Goal: Task Accomplishment & Management: Manage account settings

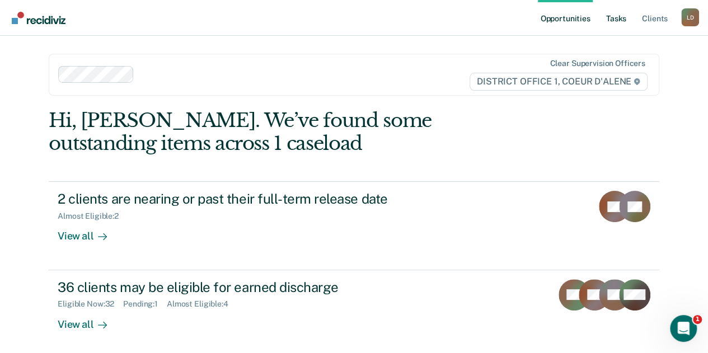
click at [617, 16] on link "Tasks" at bounding box center [616, 18] width 25 height 36
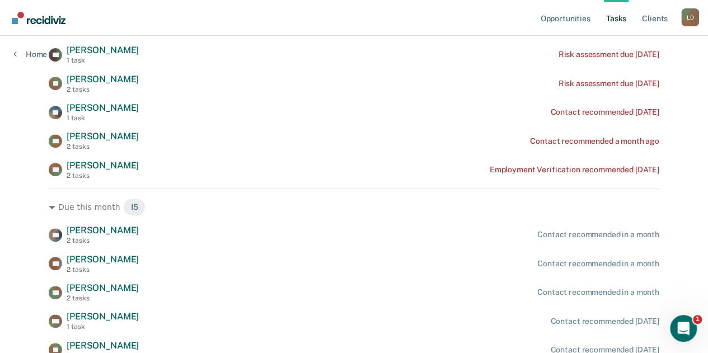
scroll to position [224, 0]
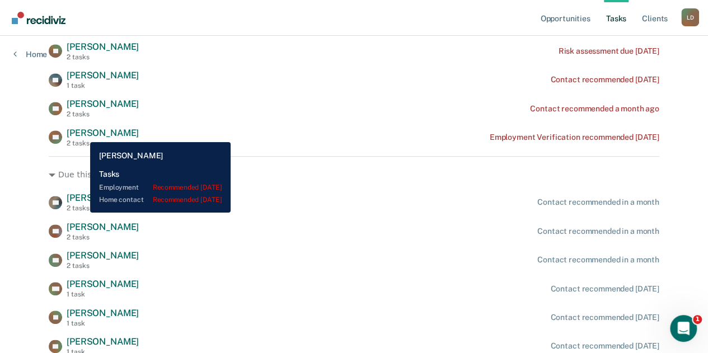
click at [82, 134] on span "[PERSON_NAME]" at bounding box center [103, 133] width 72 height 11
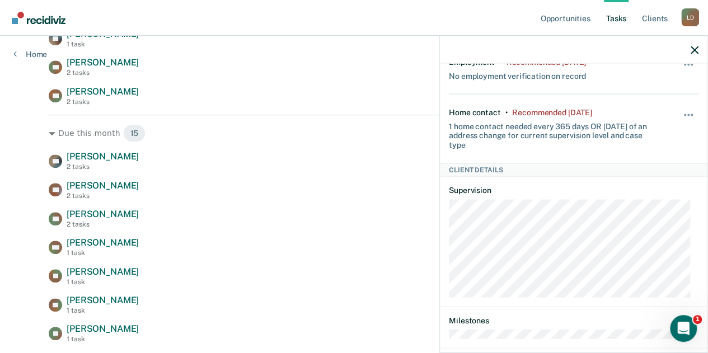
scroll to position [168, 0]
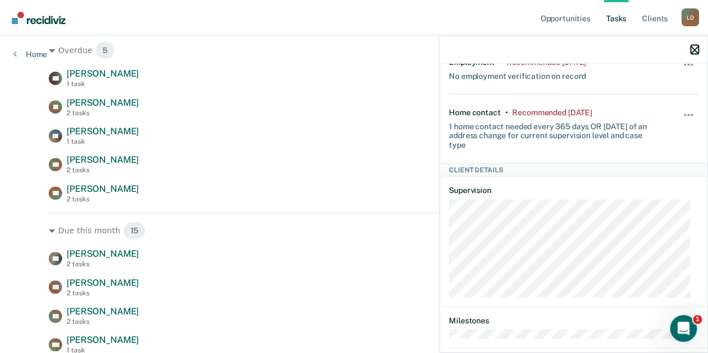
drag, startPoint x: 694, startPoint y: 49, endPoint x: 573, endPoint y: 88, distance: 127.0
click at [693, 49] on icon "button" at bounding box center [694, 50] width 8 height 8
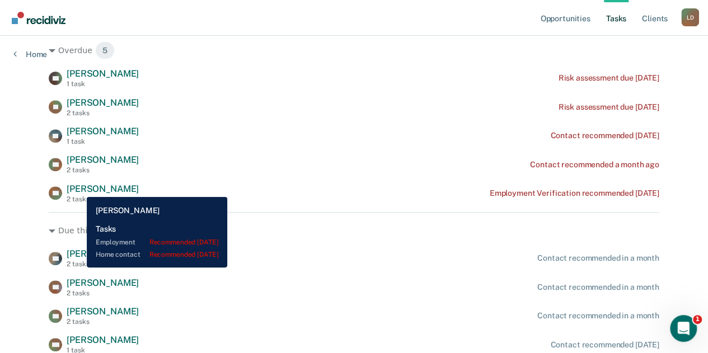
click at [78, 189] on span "[PERSON_NAME]" at bounding box center [103, 189] width 72 height 11
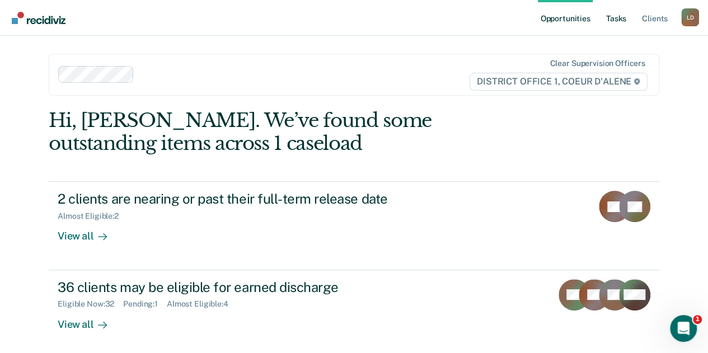
click at [615, 15] on link "Tasks" at bounding box center [616, 18] width 25 height 36
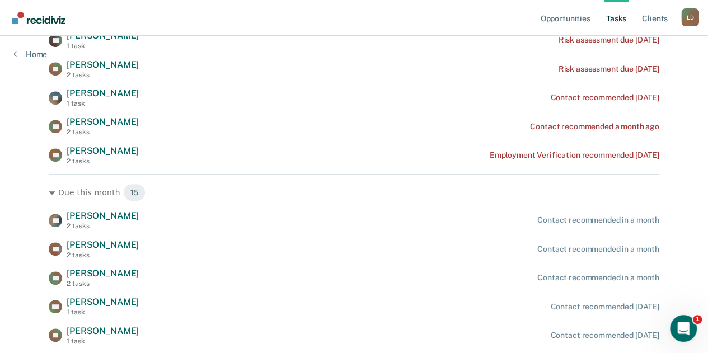
scroll to position [280, 0]
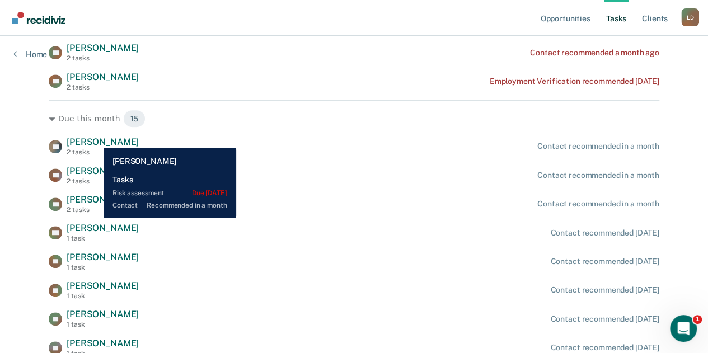
click at [95, 140] on span "[PERSON_NAME]" at bounding box center [103, 142] width 72 height 11
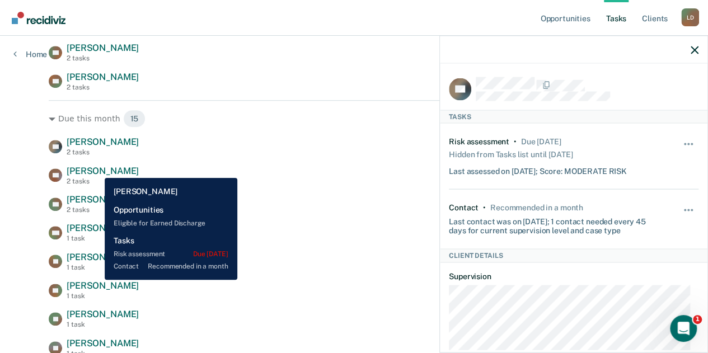
click at [96, 170] on span "[PERSON_NAME]" at bounding box center [103, 171] width 72 height 11
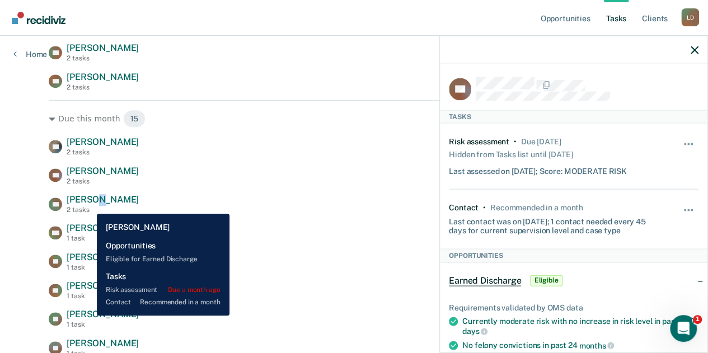
click at [87, 203] on span "[PERSON_NAME]" at bounding box center [103, 199] width 72 height 11
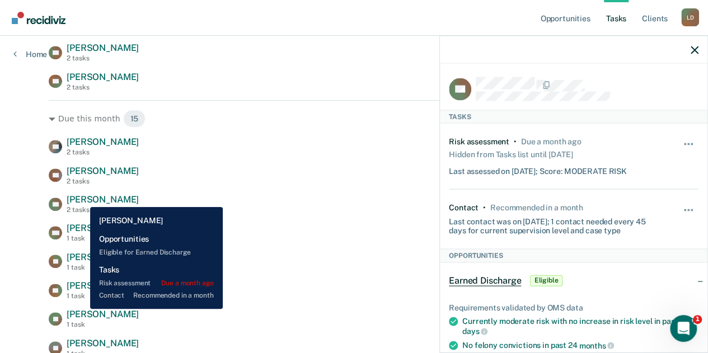
click at [82, 197] on span "[PERSON_NAME]" at bounding box center [103, 199] width 72 height 11
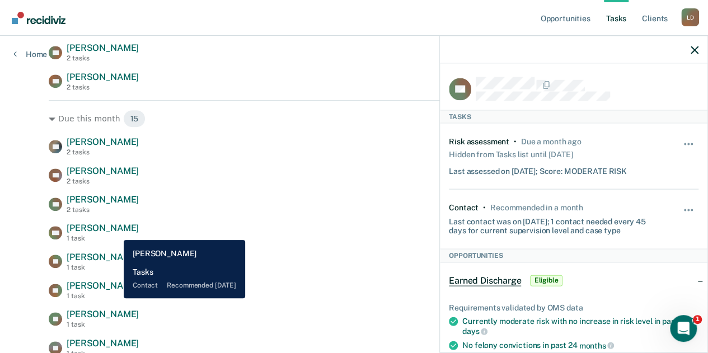
click at [115, 232] on span "[PERSON_NAME]" at bounding box center [103, 228] width 72 height 11
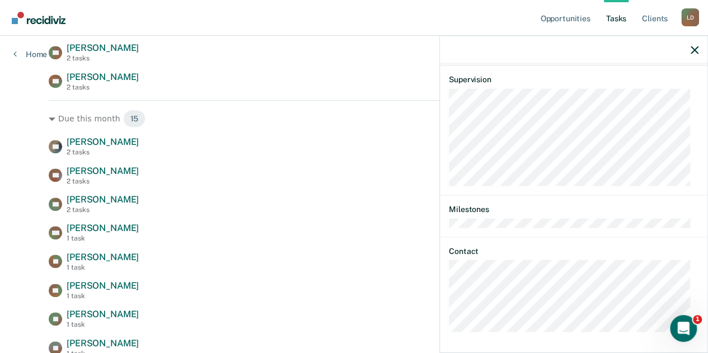
scroll to position [132, 0]
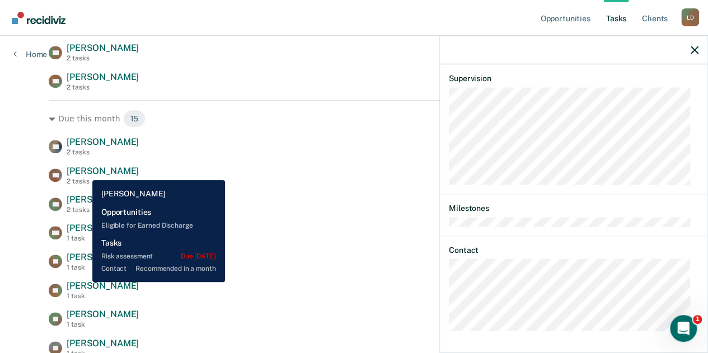
click at [84, 172] on span "[PERSON_NAME]" at bounding box center [103, 171] width 72 height 11
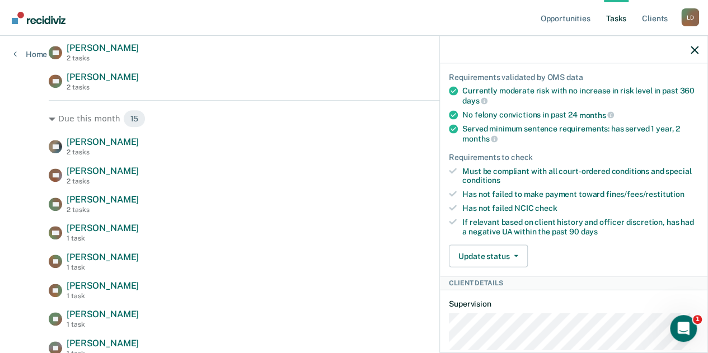
scroll to position [7, 0]
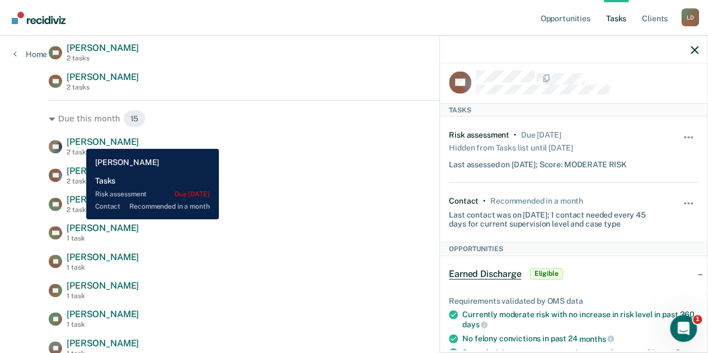
click at [78, 140] on span "[PERSON_NAME]" at bounding box center [103, 142] width 72 height 11
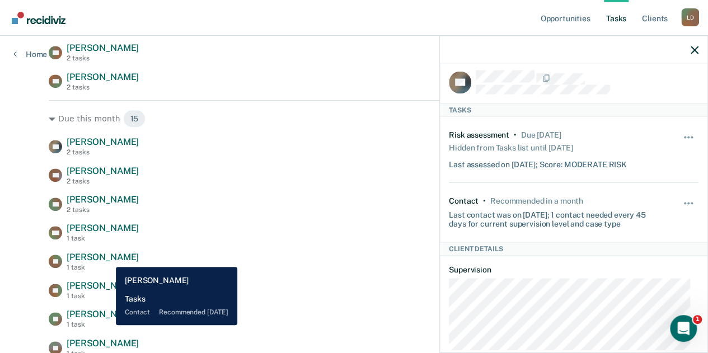
click at [107, 258] on span "[PERSON_NAME]" at bounding box center [103, 257] width 72 height 11
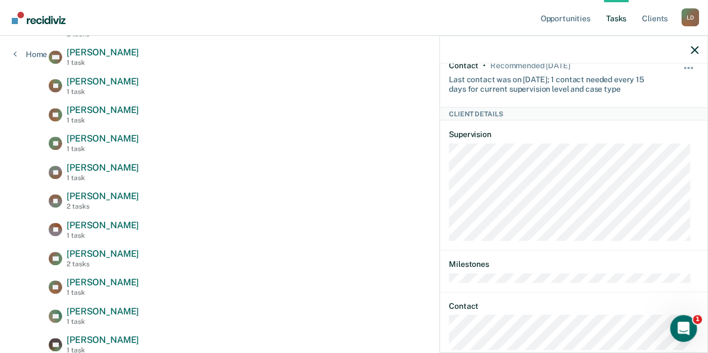
scroll to position [362, 0]
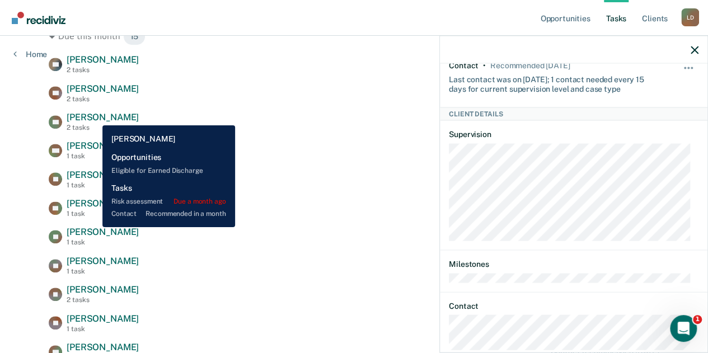
click at [94, 117] on span "[PERSON_NAME]" at bounding box center [103, 117] width 72 height 11
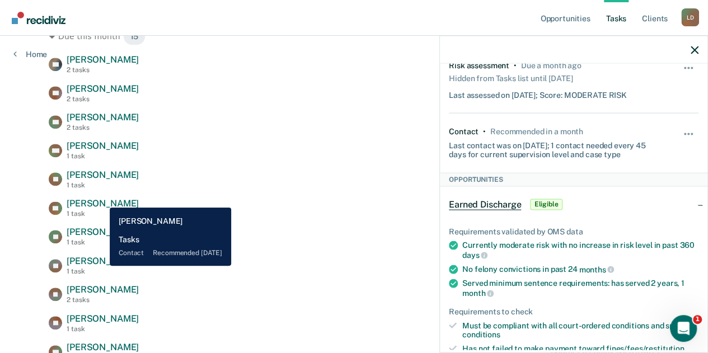
click at [101, 199] on span "[PERSON_NAME]" at bounding box center [103, 203] width 72 height 11
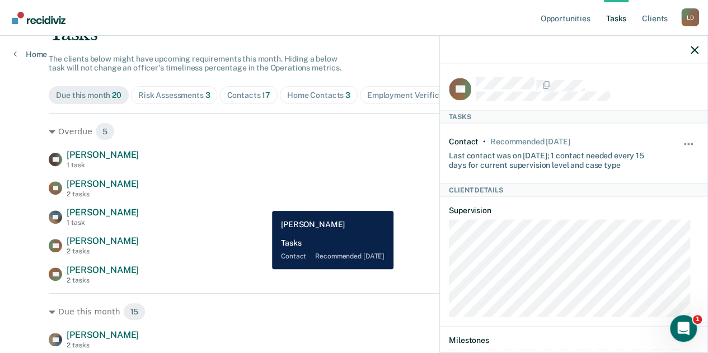
scroll to position [26, 0]
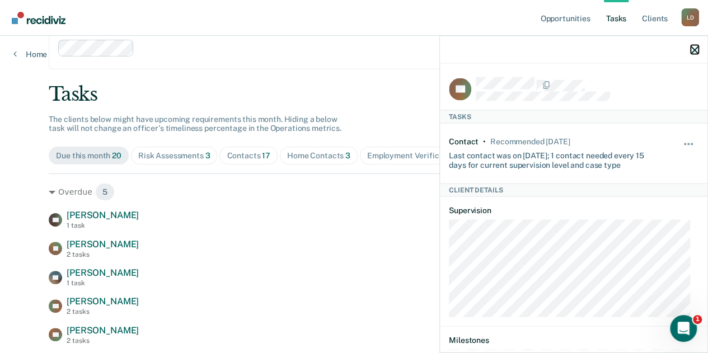
click at [693, 51] on icon "button" at bounding box center [694, 50] width 8 height 8
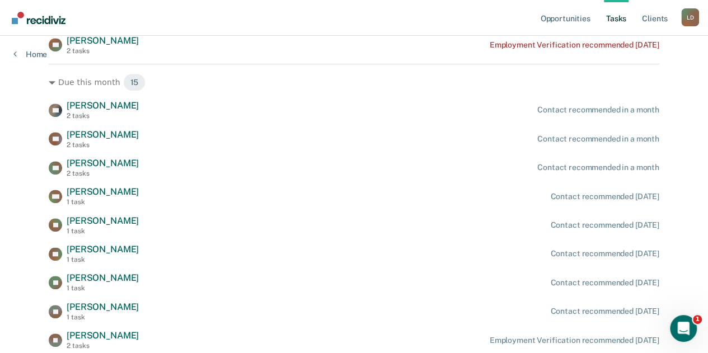
scroll to position [194, 0]
